Goal: Task Accomplishment & Management: Manage account settings

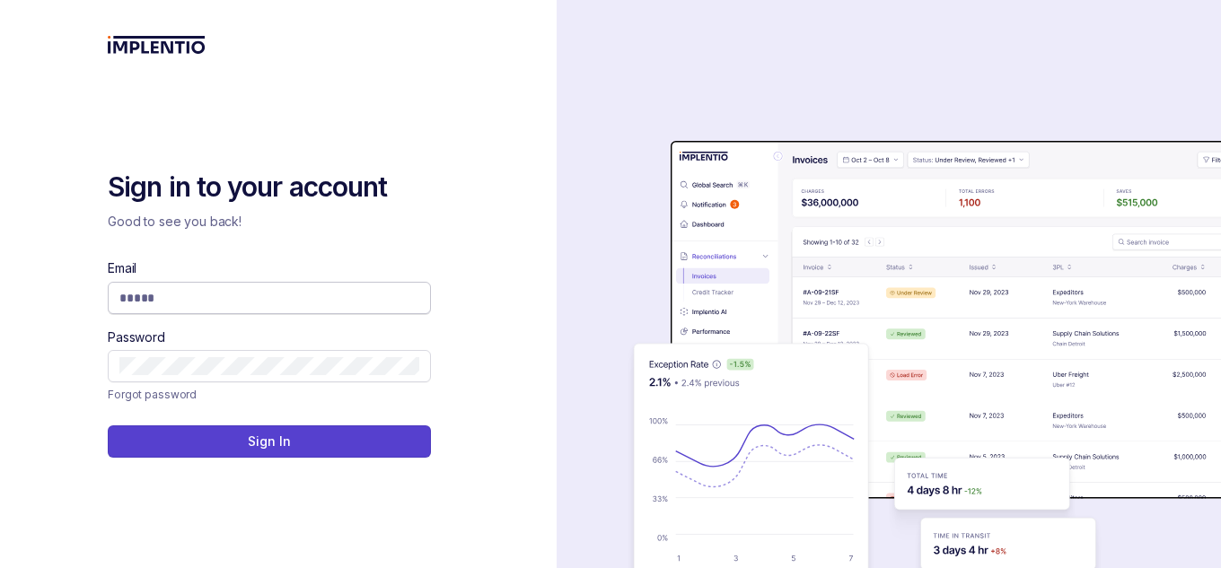
click at [296, 307] on span at bounding box center [269, 298] width 323 height 32
click at [270, 305] on input "Email" at bounding box center [269, 298] width 300 height 18
type input "****"
click at [362, 213] on p "Good to see you back!" at bounding box center [269, 222] width 323 height 18
click at [406, 297] on icon at bounding box center [412, 298] width 18 height 18
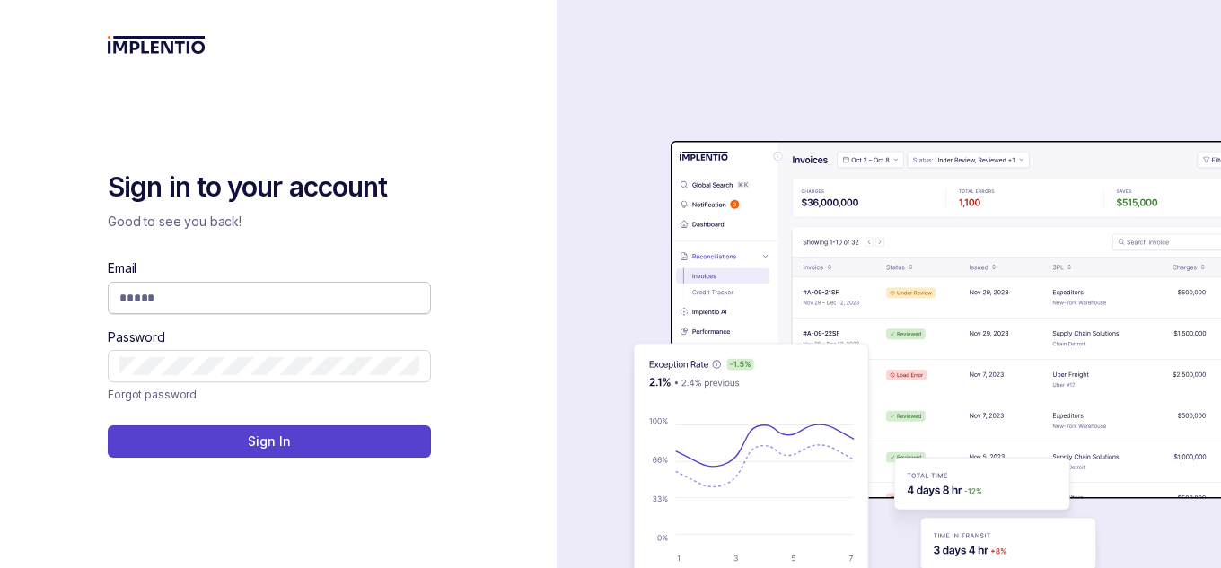
click at [351, 300] on input "Email" at bounding box center [269, 298] width 300 height 18
type input "*"
